Goal: Communication & Community: Answer question/provide support

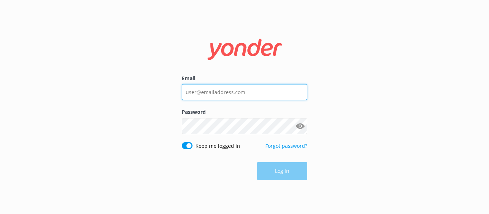
click at [214, 95] on input "Email" at bounding box center [244, 92] width 125 height 16
paste input "[EMAIL_ADDRESS][DOMAIN_NAME]"
type input "[EMAIL_ADDRESS][DOMAIN_NAME]"
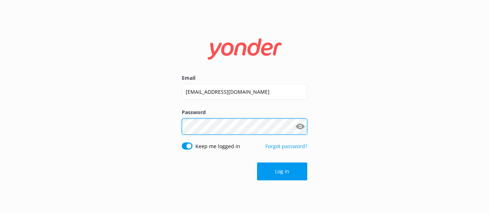
click at [0, 214] on com-1password-button at bounding box center [0, 214] width 0 height 0
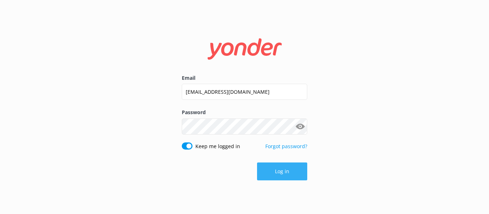
click at [293, 172] on button "Log in" at bounding box center [282, 172] width 50 height 18
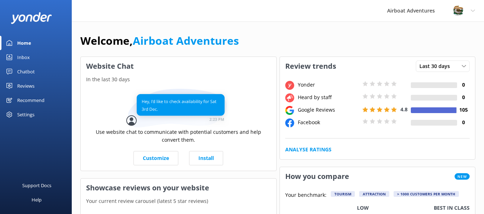
click at [263, 42] on div "Welcome, Airboat Adventures" at bounding box center [277, 44] width 395 height 24
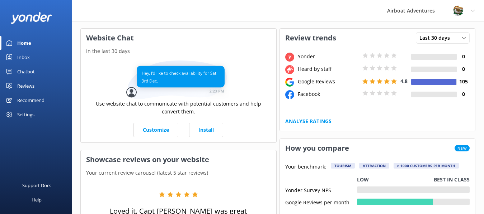
scroll to position [16, 0]
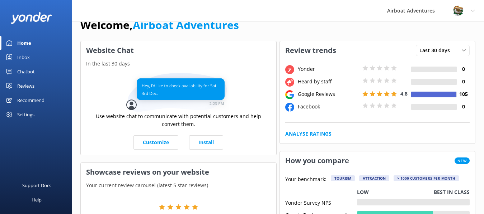
click at [290, 96] on use at bounding box center [289, 94] width 9 height 9
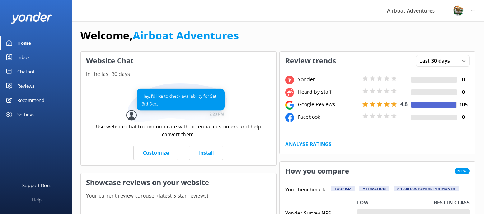
scroll to position [0, 0]
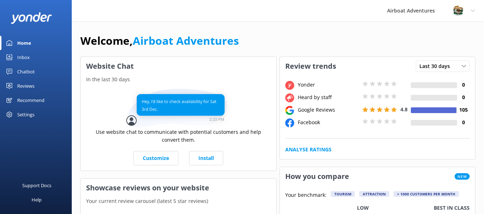
click at [28, 89] on div "Reviews" at bounding box center [25, 86] width 17 height 14
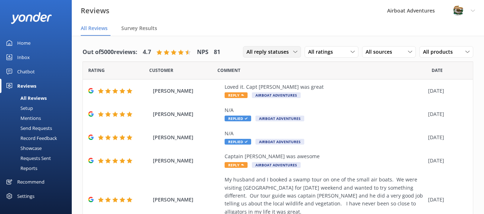
click at [278, 53] on span "All reply statuses" at bounding box center [269, 52] width 47 height 8
click at [337, 51] on div "All ratings" at bounding box center [331, 52] width 50 height 8
click at [390, 57] on div "All sources All sources Yonder survey Heard by staff Facebook reviews Google re…" at bounding box center [389, 51] width 54 height 11
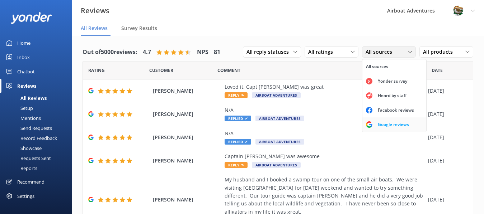
click at [397, 124] on div "Google reviews" at bounding box center [393, 124] width 42 height 7
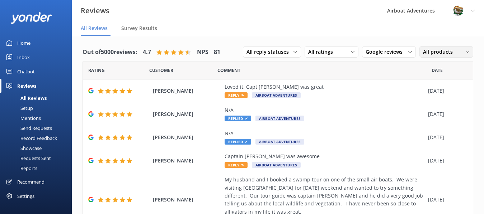
click at [444, 51] on span "All products" at bounding box center [440, 52] width 34 height 8
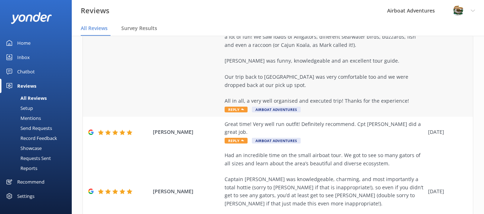
scroll to position [294, 0]
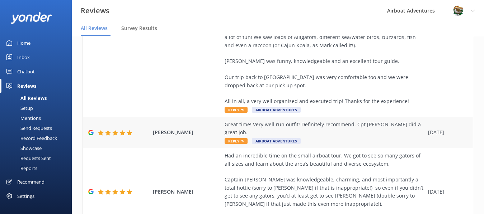
click at [236, 138] on span "Reply" at bounding box center [235, 141] width 23 height 6
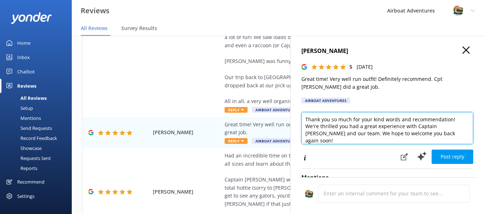
drag, startPoint x: 433, startPoint y: 132, endPoint x: 302, endPoint y: 114, distance: 133.1
click at [302, 114] on textarea "Thank you so much for your kind words and recommendation! We're thrilled you ha…" at bounding box center [387, 128] width 172 height 32
paste textarea "for recommending Adventures of [PERSON_NAME] [PERSON_NAME]. We're happy to hear…"
drag, startPoint x: 369, startPoint y: 128, endPoint x: 376, endPoint y: 129, distance: 7.3
click at [376, 129] on textarea "Thank you for recommending Adventures of [PERSON_NAME] [PERSON_NAME]. We're hap…" at bounding box center [387, 128] width 172 height 32
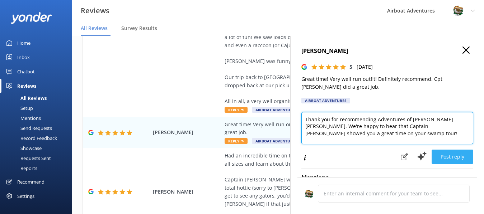
type textarea "Thank you for recommending Adventures of [PERSON_NAME] [PERSON_NAME]. We're hap…"
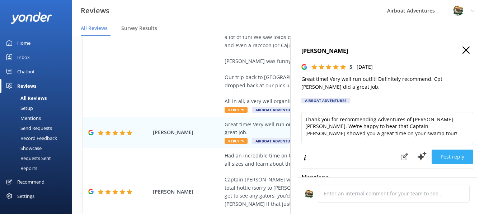
click at [454, 154] on button "Post reply" at bounding box center [452, 157] width 42 height 14
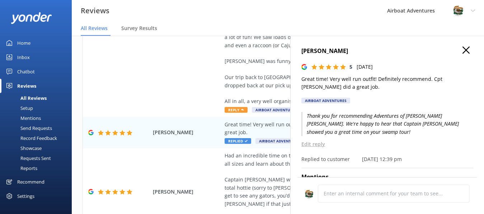
click at [462, 48] on use "button" at bounding box center [465, 50] width 7 height 7
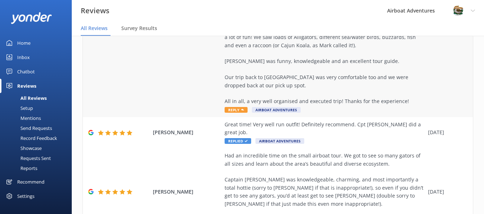
click at [244, 110] on span "Reply" at bounding box center [235, 110] width 23 height 6
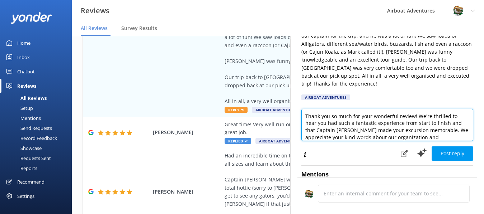
scroll to position [18, 0]
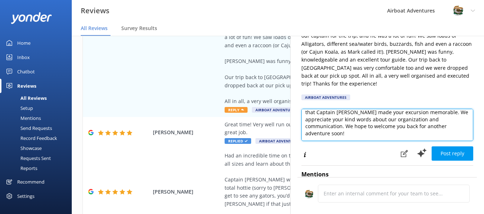
drag, startPoint x: 304, startPoint y: 108, endPoint x: 439, endPoint y: 134, distance: 137.4
click at [439, 134] on div "Thank you so much for your wonderful review! We're thrilled to hear you had suc…" at bounding box center [387, 126] width 172 height 35
paste textarea "We’re happy to hear Captain ___ gave you such a great time on your swamp tour! …"
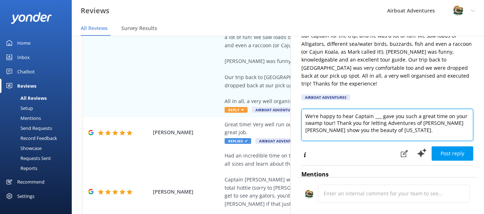
scroll to position [0, 0]
click at [305, 109] on textarea "We’re happy to hear Captain ___ gave you such a great time on your swamp tour! …" at bounding box center [387, 125] width 172 height 32
paste textarea "Wow, thanks for such a great review!"
drag, startPoint x: 310, startPoint y: 115, endPoint x: 306, endPoint y: 115, distance: 4.3
click at [306, 115] on textarea "Wow, thanks for such a great review! We’re happy to hear Captain ___ gave you s…" at bounding box center [387, 125] width 172 height 32
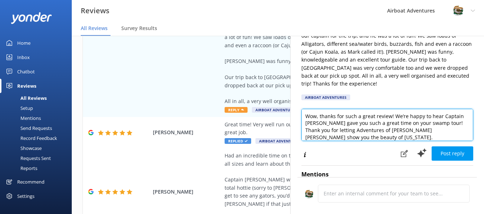
scroll to position [4, 0]
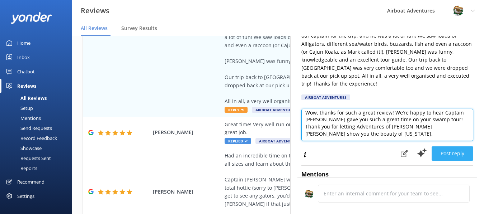
type textarea "Wow, thanks for such a great review! We’re happy to hear Captain [PERSON_NAME] …"
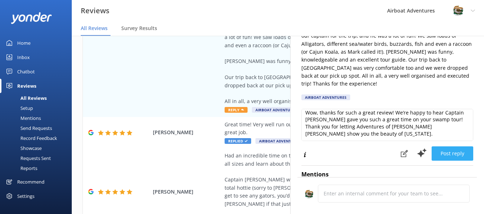
click at [441, 147] on button "Post reply" at bounding box center [452, 154] width 42 height 14
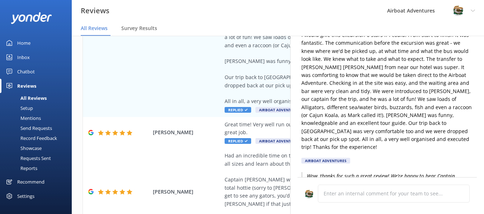
scroll to position [0, 0]
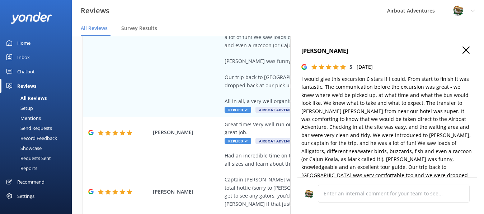
click at [465, 49] on h4 "[PERSON_NAME]" at bounding box center [387, 51] width 172 height 9
click at [462, 50] on icon "button" at bounding box center [465, 50] width 7 height 7
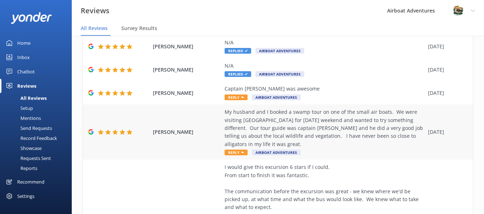
scroll to position [79, 0]
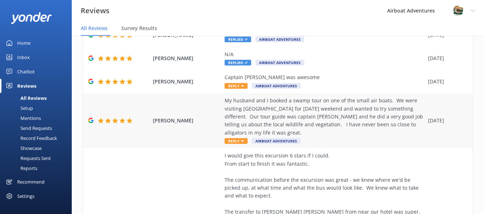
click at [241, 142] on icon at bounding box center [242, 141] width 3 height 3
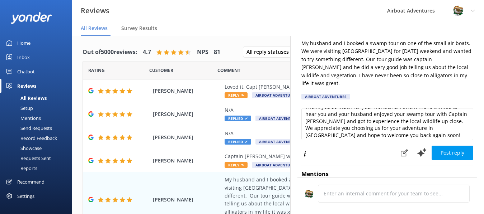
scroll to position [11, 0]
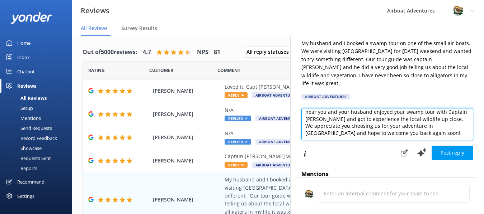
drag, startPoint x: 305, startPoint y: 119, endPoint x: 432, endPoint y: 125, distance: 127.8
click at [432, 125] on textarea "Thank you so much for your wonderful review! We're thrilled to hear you and you…" at bounding box center [387, 124] width 172 height 32
paste textarea "Be sure to come back next time you’re in [GEOGRAPHIC_DATA]."
click at [414, 108] on textarea "Thank you so much for your wonderful review! We're thrilled to hear you and you…" at bounding box center [387, 124] width 172 height 32
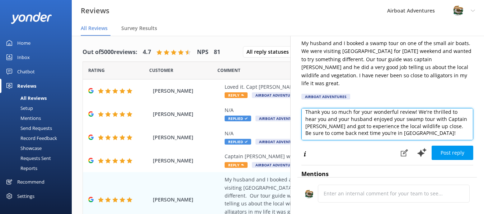
scroll to position [0, 0]
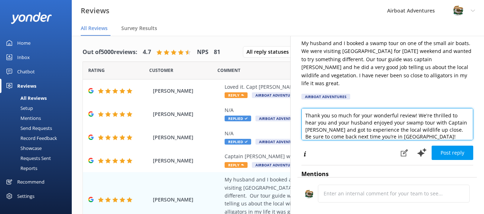
drag, startPoint x: 419, startPoint y: 105, endPoint x: 291, endPoint y: 104, distance: 128.0
click at [291, 104] on div "[PERSON_NAME] 5 [DATE] My husband and I booked a swamp tour on one of the small…" at bounding box center [387, 143] width 194 height 214
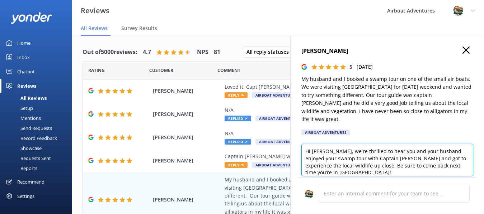
drag, startPoint x: 337, startPoint y: 139, endPoint x: 331, endPoint y: 139, distance: 6.1
click at [331, 144] on textarea "Hi [PERSON_NAME], we're thrilled to hear you and your husband enjoyed your swam…" at bounding box center [387, 160] width 172 height 32
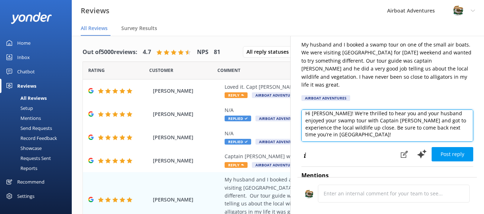
scroll to position [89, 0]
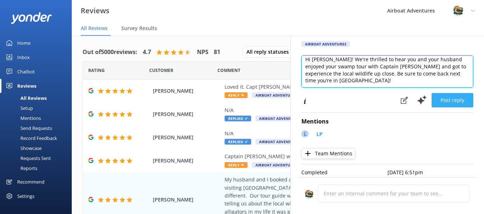
type textarea "Hi [PERSON_NAME]! We're thrilled to hear you and your husband enjoyed your swam…"
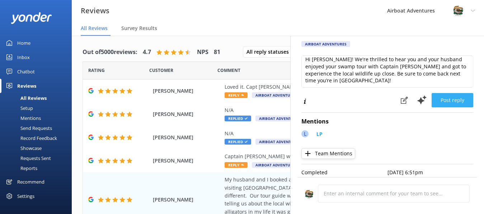
click at [445, 93] on button "Post reply" at bounding box center [452, 100] width 42 height 14
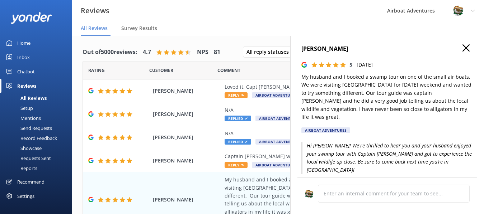
scroll to position [0, 0]
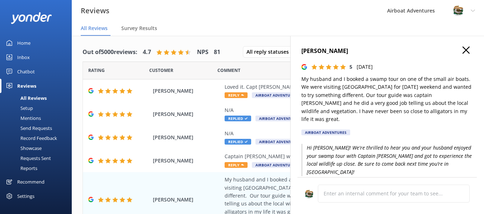
click at [462, 49] on icon "button" at bounding box center [465, 50] width 7 height 7
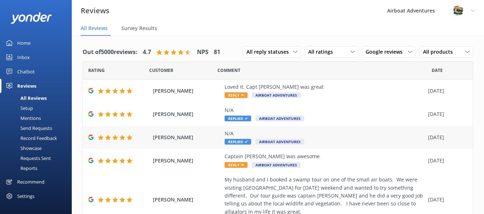
scroll to position [36, 0]
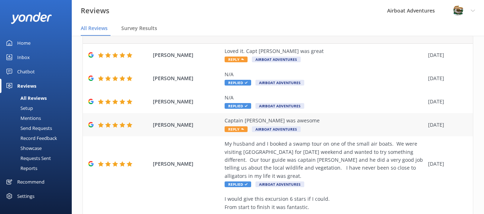
click at [235, 130] on span "Reply" at bounding box center [235, 130] width 23 height 6
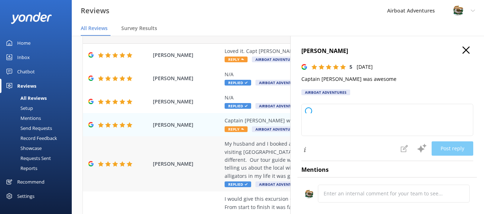
click at [251, 166] on div "My husband and I booked a swamp tour on one of the small air boats. We were vis…" at bounding box center [324, 160] width 200 height 40
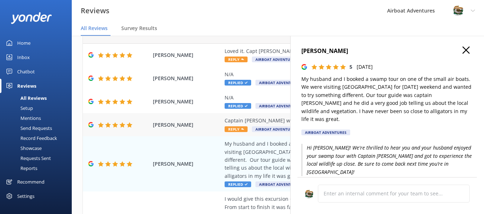
click at [237, 129] on span "Reply" at bounding box center [235, 130] width 23 height 6
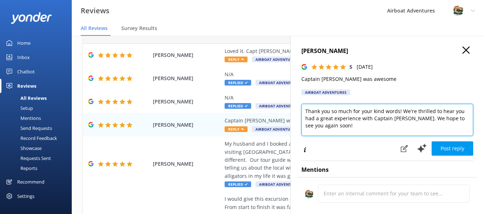
drag, startPoint x: 303, startPoint y: 110, endPoint x: 340, endPoint y: 125, distance: 39.4
click at [340, 125] on textarea "Thank you so much for your kind words! We're thrilled to hear you had a great e…" at bounding box center [387, 120] width 172 height 32
paste textarea "We’re happy to hear Captain ___ gave you such a great time on your swamp tour! …"
drag, startPoint x: 372, startPoint y: 113, endPoint x: 379, endPoint y: 114, distance: 7.5
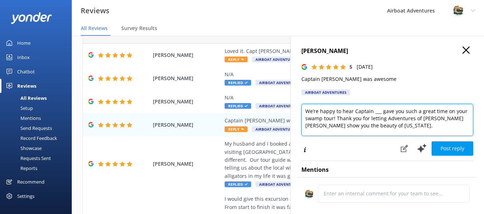
click at [379, 114] on textarea "We’re happy to hear Captain ___ gave you such a great time on your swamp tour! …" at bounding box center [387, 120] width 172 height 32
drag, startPoint x: 301, startPoint y: 112, endPoint x: 414, endPoint y: 125, distance: 113.8
click at [414, 125] on textarea "We’re happy to hear Captain [PERSON_NAME] gave you such a great time on your sw…" at bounding box center [387, 120] width 172 height 32
paste textarea "ow, thanks for such a great review! Please come again"
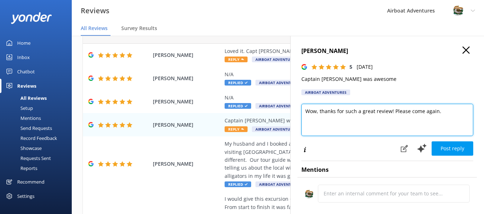
scroll to position [0, 0]
type textarea "Wow, thanks for such a great review! Please come again."
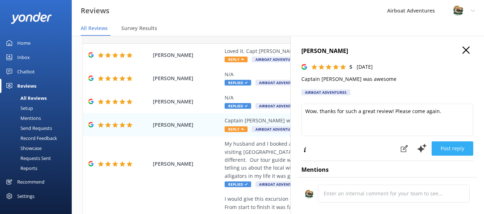
click at [445, 151] on button "Post reply" at bounding box center [452, 149] width 42 height 14
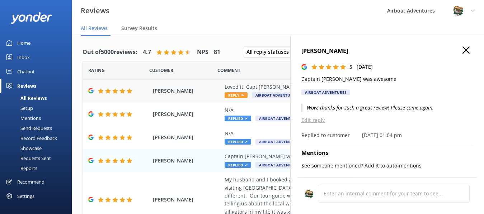
click at [241, 94] on icon at bounding box center [242, 95] width 3 height 3
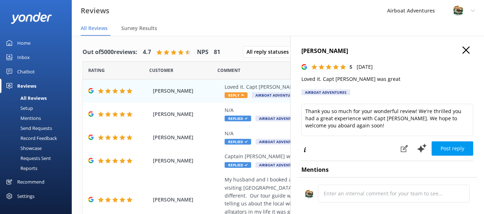
drag, startPoint x: 310, startPoint y: 110, endPoint x: 350, endPoint y: 123, distance: 42.1
click at [350, 123] on div "[PERSON_NAME] 5 [DATE] Loved it. Capt [PERSON_NAME] was great Airboat Adventure…" at bounding box center [387, 143] width 194 height 214
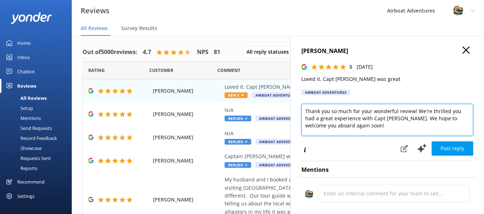
drag, startPoint x: 352, startPoint y: 125, endPoint x: 303, endPoint y: 104, distance: 53.8
click at [303, 104] on div "[PERSON_NAME] 5 [DATE] Loved it. Capt [PERSON_NAME] was great Airboat Adventure…" at bounding box center [387, 143] width 194 height 214
paste textarea "Glad to hear you enjoyed your tour! Come back and visit us soon."
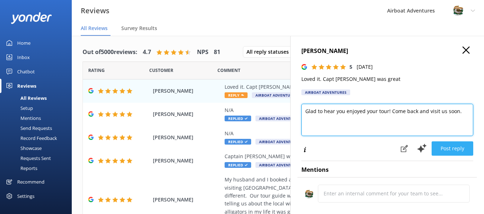
type textarea "Glad to hear you enjoyed your tour! Come back and visit us soon."
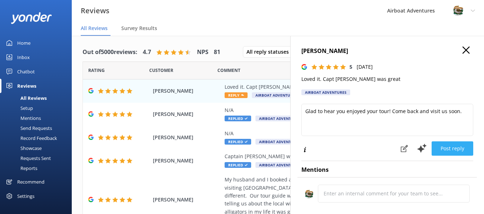
click at [446, 151] on button "Post reply" at bounding box center [452, 149] width 42 height 14
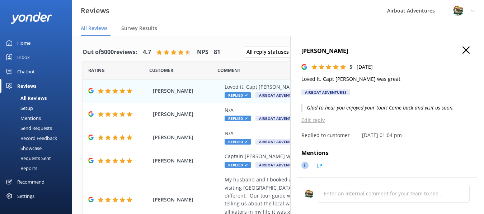
click at [462, 47] on icon "button" at bounding box center [465, 50] width 7 height 7
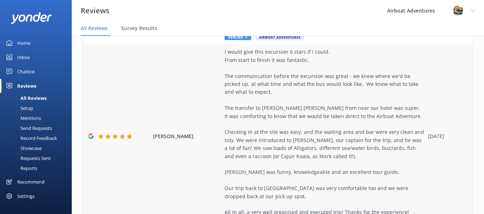
scroll to position [43, 0]
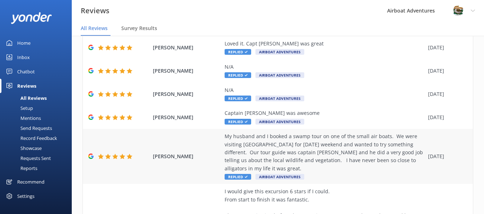
click at [245, 177] on icon at bounding box center [246, 177] width 3 height 3
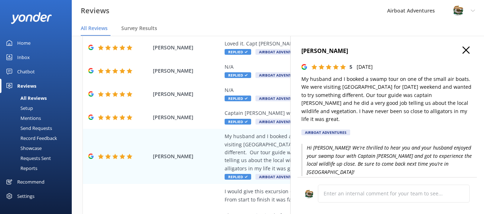
click at [462, 52] on icon "button" at bounding box center [465, 50] width 7 height 7
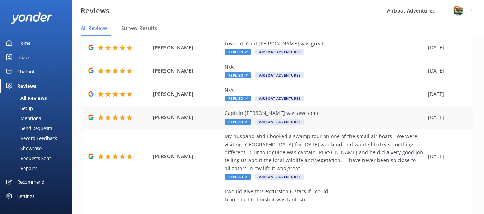
click at [239, 119] on span "Replied" at bounding box center [237, 122] width 27 height 6
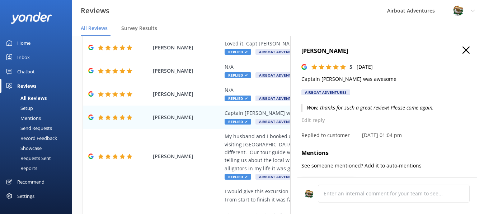
click at [462, 49] on icon "button" at bounding box center [465, 50] width 7 height 7
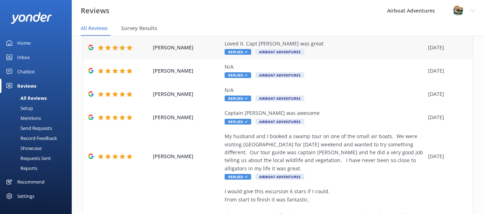
click at [243, 52] on span "Replied" at bounding box center [237, 52] width 27 height 6
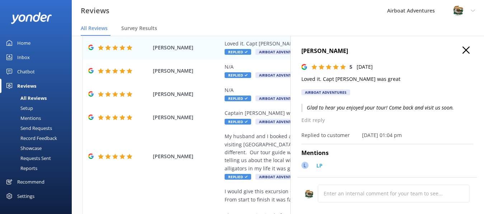
click at [462, 54] on button "button" at bounding box center [465, 51] width 7 height 8
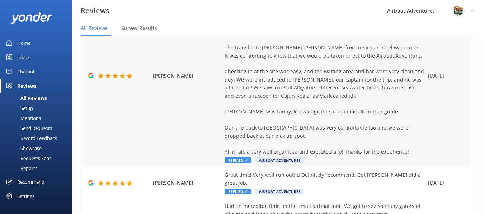
scroll to position [258, 0]
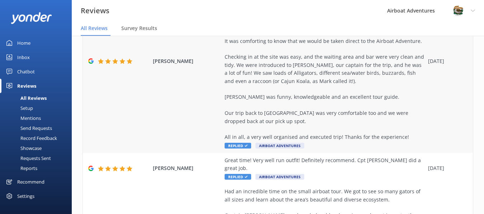
click at [242, 146] on span "Replied" at bounding box center [237, 146] width 27 height 6
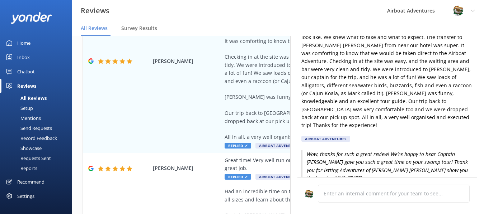
scroll to position [72, 0]
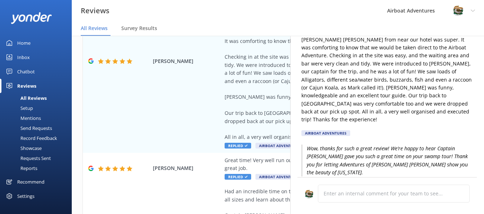
click at [319, 181] on p "Edit reply" at bounding box center [387, 185] width 172 height 8
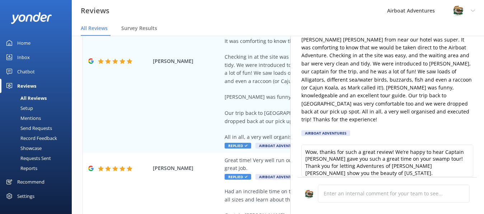
scroll to position [36, 0]
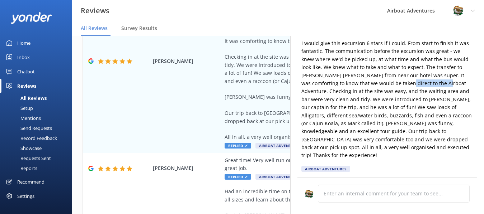
drag, startPoint x: 387, startPoint y: 84, endPoint x: 429, endPoint y: 84, distance: 42.0
click at [429, 84] on p "I would give this excursion 6 stars if I could. From start to finish it was fan…" at bounding box center [387, 99] width 172 height 120
copy p "Airboat Adventure"
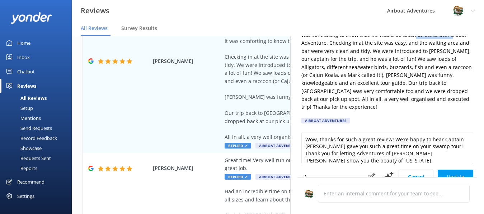
scroll to position [72, 0]
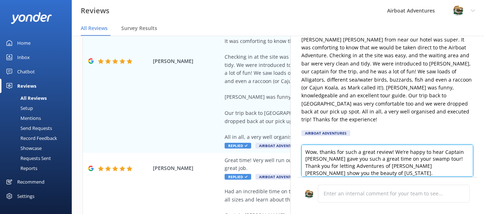
drag, startPoint x: 353, startPoint y: 158, endPoint x: 384, endPoint y: 158, distance: 30.5
click at [384, 158] on textarea "Wow, thanks for such a great review! We’re happy to hear Captain [PERSON_NAME] …" at bounding box center [387, 161] width 172 height 32
click at [357, 159] on textarea "Wow, thanks for such a great review! We’re happy to hear Captain [PERSON_NAME] …" at bounding box center [387, 161] width 172 height 32
drag, startPoint x: 356, startPoint y: 158, endPoint x: 414, endPoint y: 161, distance: 58.5
click at [414, 161] on textarea "Wow, thanks for such a great review! We’re happy to hear Captain [PERSON_NAME] …" at bounding box center [387, 161] width 172 height 32
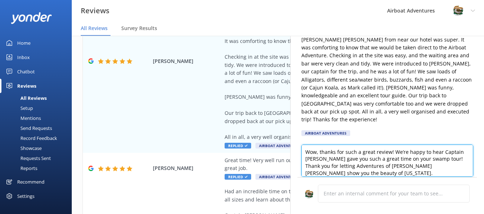
paste textarea "irboat Adventur"
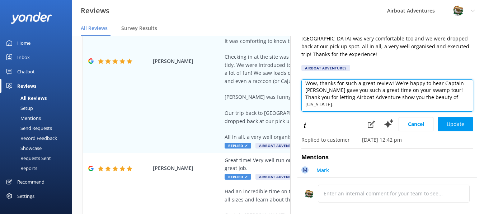
scroll to position [143, 0]
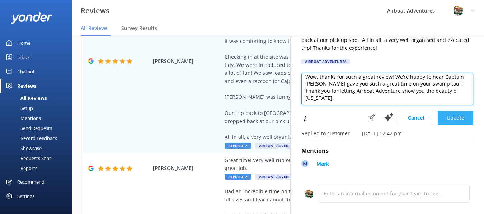
type textarea "Wow, thanks for such a great review! We’re happy to hear Captain [PERSON_NAME] …"
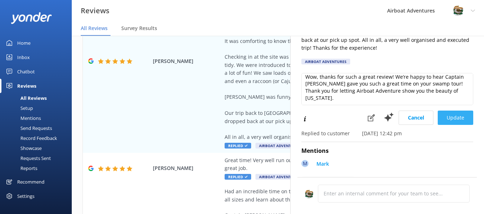
click at [452, 114] on button "Update" at bounding box center [454, 118] width 35 height 14
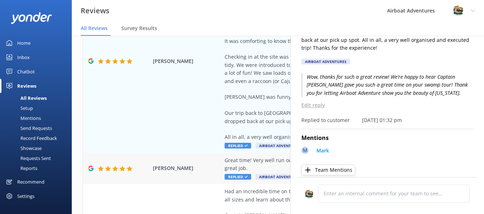
click at [208, 169] on span "[PERSON_NAME]" at bounding box center [187, 169] width 68 height 8
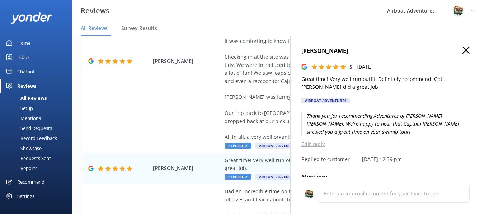
click at [318, 141] on p "Edit reply" at bounding box center [387, 145] width 172 height 8
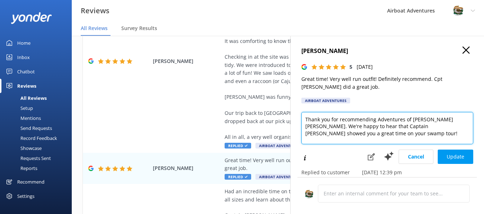
drag, startPoint x: 379, startPoint y: 120, endPoint x: 436, endPoint y: 118, distance: 57.8
click at [436, 118] on textarea "Thank you for recommending Adventures of [PERSON_NAME] [PERSON_NAME]. We're hap…" at bounding box center [387, 128] width 172 height 32
paste textarea "irboat Adventur"
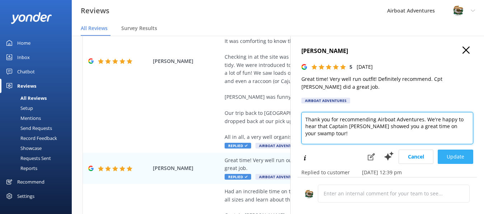
type textarea "Thank you for recommending Airboat Adventures. We're happy to hear that Captain…"
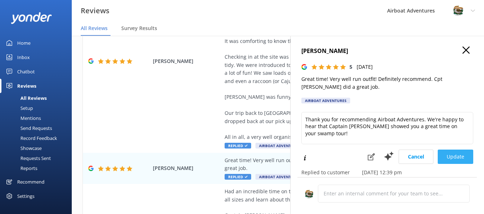
click at [461, 162] on button "Update" at bounding box center [454, 157] width 35 height 14
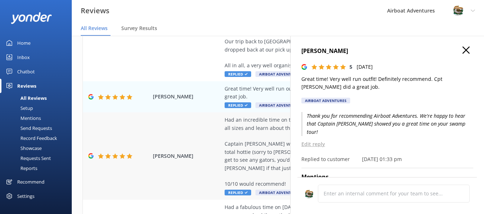
scroll to position [366, 0]
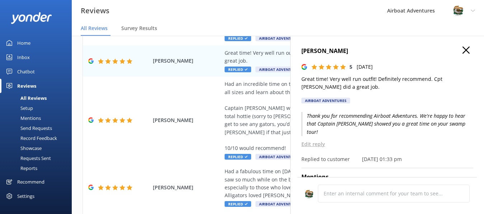
click at [462, 49] on icon "button" at bounding box center [465, 50] width 7 height 7
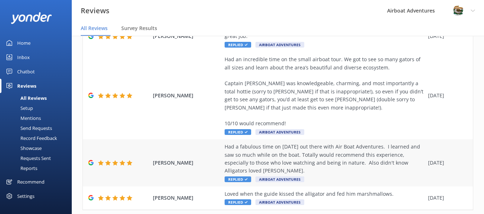
scroll to position [402, 0]
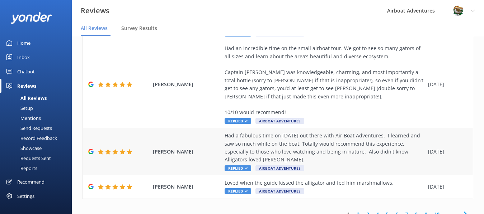
click at [243, 166] on span "Replied" at bounding box center [237, 169] width 27 height 6
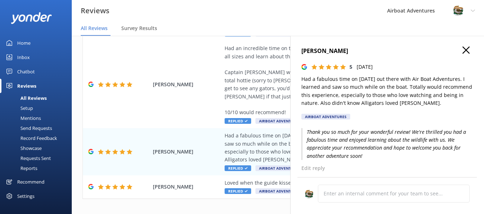
click at [462, 48] on icon "button" at bounding box center [465, 50] width 7 height 7
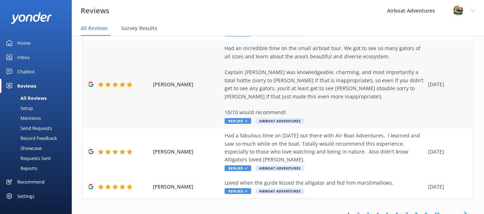
click at [239, 118] on span "Replied" at bounding box center [237, 121] width 27 height 6
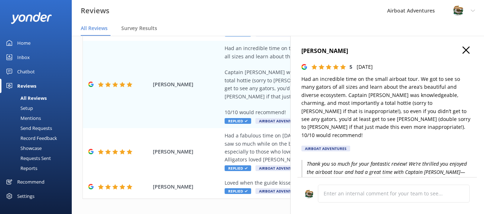
scroll to position [36, 0]
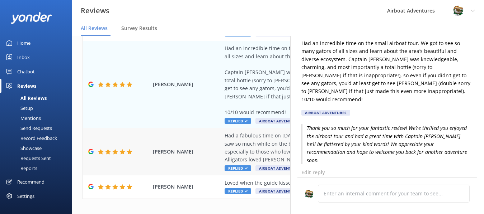
click at [210, 128] on div "[PERSON_NAME] Had a fabulous time on [DATE] out there with Air Boat Adventures.…" at bounding box center [278, 151] width 390 height 47
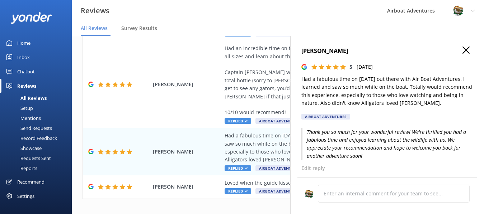
click at [462, 49] on icon "button" at bounding box center [465, 50] width 7 height 7
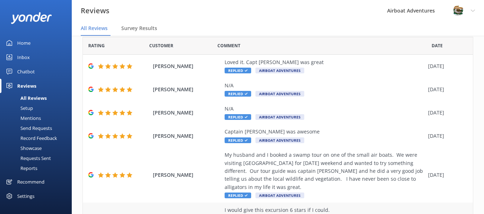
scroll to position [0, 0]
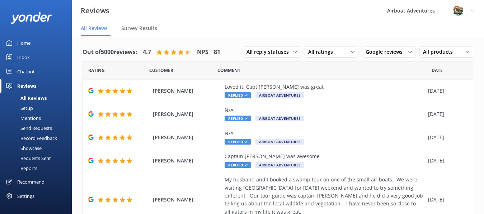
click at [474, 8] on div "Profile Settings Logout" at bounding box center [463, 11] width 40 height 22
click at [329, 22] on nav "All Reviews Survey Results" at bounding box center [278, 29] width 412 height 14
click at [405, 14] on div "Airboat Adventures" at bounding box center [411, 11] width 66 height 22
click at [242, 22] on nav "All Reviews Survey Results" at bounding box center [278, 29] width 412 height 14
click at [347, 28] on nav "All Reviews Survey Results" at bounding box center [278, 29] width 412 height 14
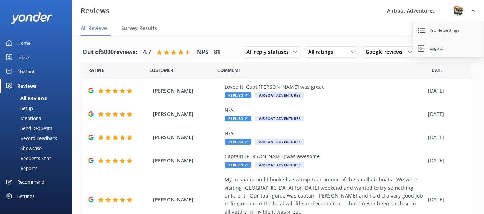
click at [33, 42] on link "Home" at bounding box center [36, 43] width 72 height 14
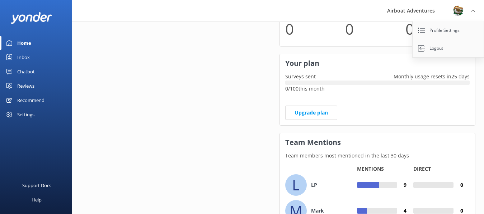
scroll to position [466, 0]
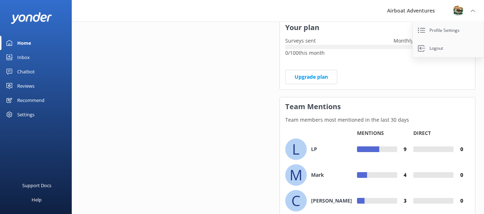
click at [32, 70] on div "Chatbot" at bounding box center [26, 72] width 18 height 14
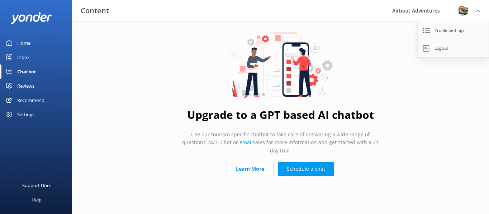
click at [30, 89] on div "Reviews" at bounding box center [25, 86] width 17 height 14
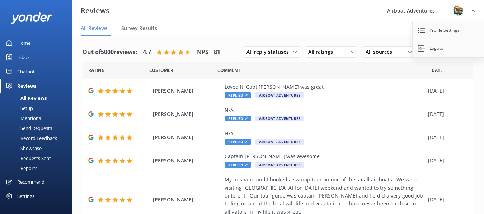
click at [471, 11] on use at bounding box center [472, 11] width 4 height 2
click at [474, 8] on div "Profile Settings Logout" at bounding box center [463, 11] width 40 height 22
click at [242, 95] on span "Replied" at bounding box center [237, 95] width 27 height 6
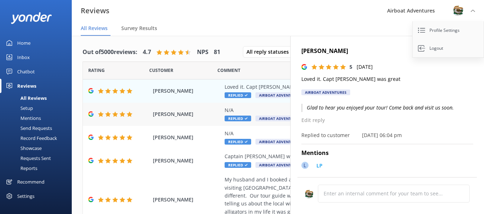
click at [233, 118] on span "Replied" at bounding box center [237, 119] width 27 height 6
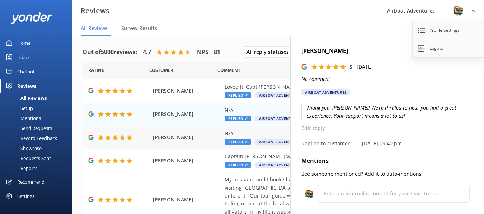
click at [241, 141] on span "Replied" at bounding box center [237, 142] width 27 height 6
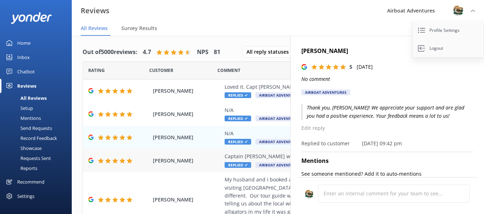
click at [241, 164] on span "Replied" at bounding box center [237, 165] width 27 height 6
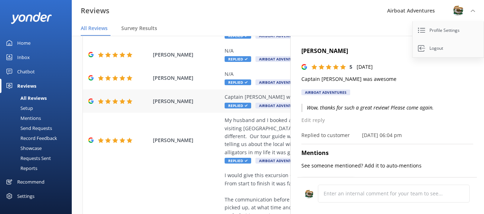
scroll to position [72, 0]
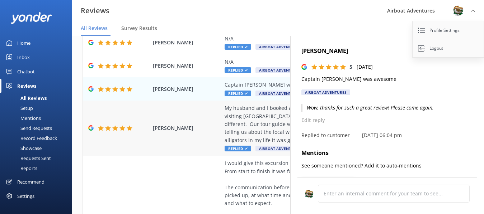
click at [243, 150] on span "Replied" at bounding box center [237, 149] width 27 height 6
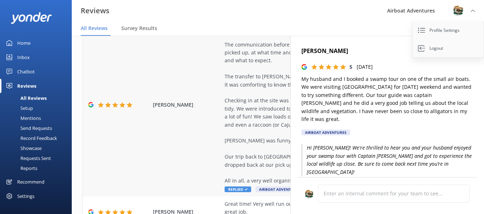
scroll to position [215, 0]
click at [231, 190] on span "Replied" at bounding box center [237, 189] width 27 height 6
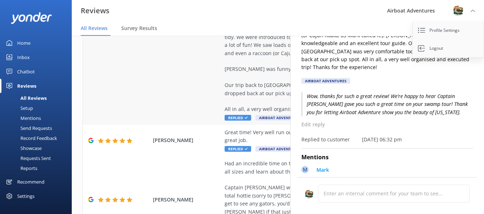
scroll to position [287, 0]
click at [248, 146] on span "Replied" at bounding box center [237, 149] width 27 height 6
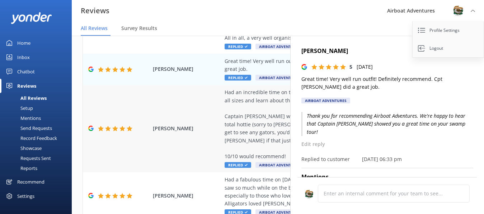
scroll to position [359, 0]
click at [235, 162] on span "Replied" at bounding box center [237, 165] width 27 height 6
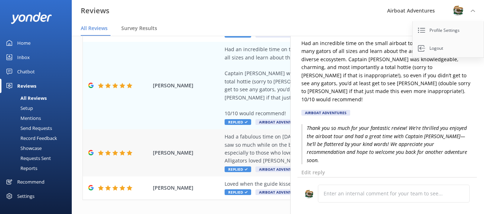
scroll to position [402, 0]
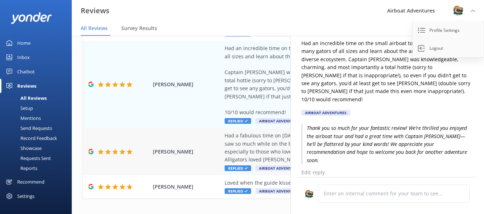
click at [232, 166] on span "Replied" at bounding box center [237, 169] width 27 height 6
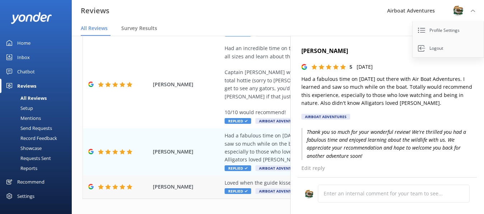
click at [245, 190] on icon at bounding box center [246, 191] width 3 height 3
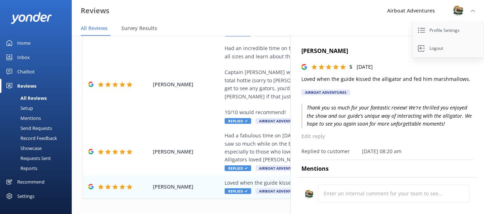
click at [470, 11] on div "Profile Settings Logout" at bounding box center [463, 11] width 40 height 22
click at [463, 48] on use "button" at bounding box center [465, 50] width 7 height 7
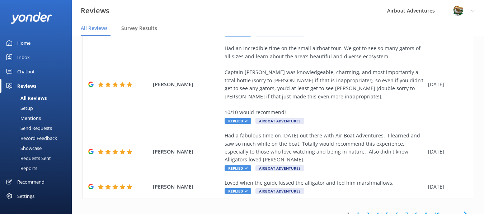
click at [27, 46] on div "Home" at bounding box center [23, 43] width 13 height 14
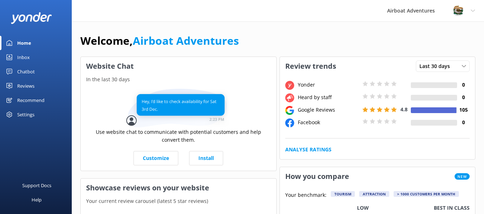
click at [469, 10] on div "Profile Settings Logout" at bounding box center [463, 11] width 40 height 22
click at [450, 26] on link "Profile Settings" at bounding box center [448, 31] width 72 height 18
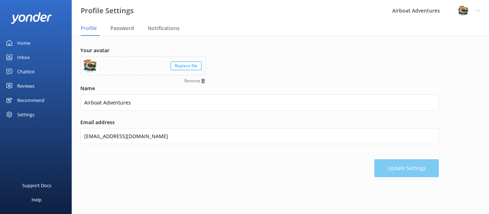
click at [24, 40] on div "Home" at bounding box center [23, 43] width 13 height 14
